Goal: Task Accomplishment & Management: Manage account settings

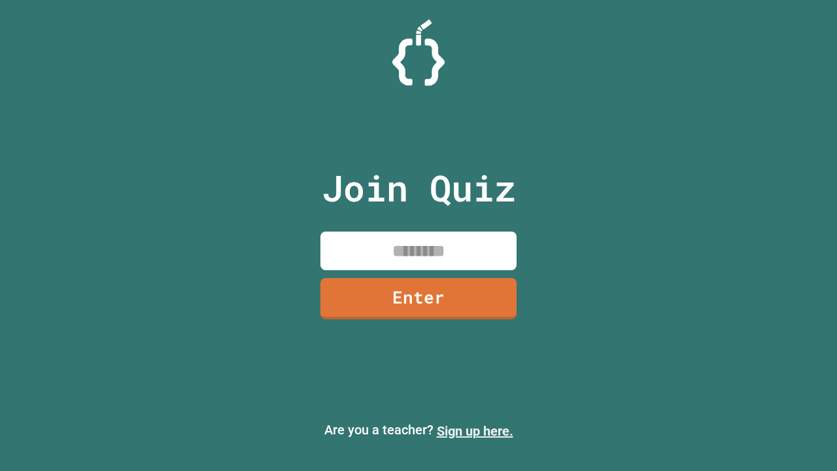
click at [475, 431] on link "Sign up here." at bounding box center [475, 431] width 76 height 16
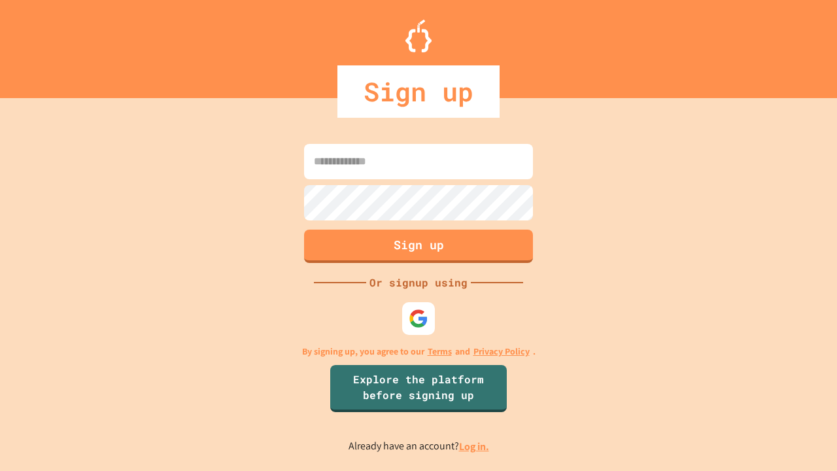
click at [475, 446] on link "Log in." at bounding box center [474, 446] width 30 height 14
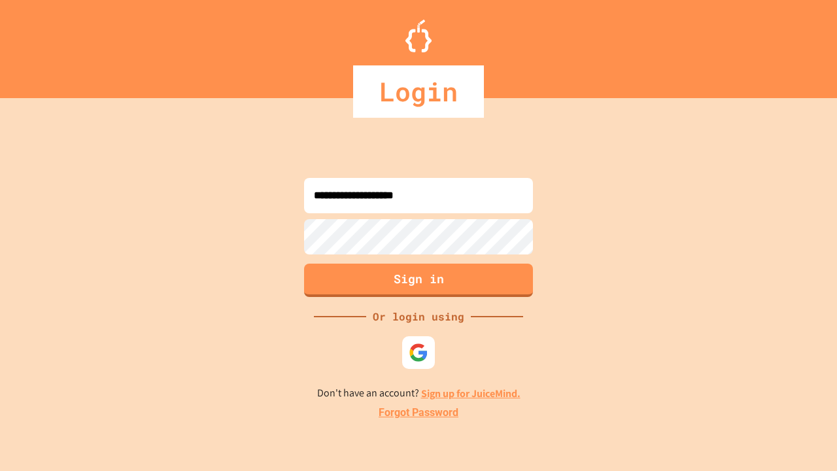
type input "**********"
